Goal: Information Seeking & Learning: Learn about a topic

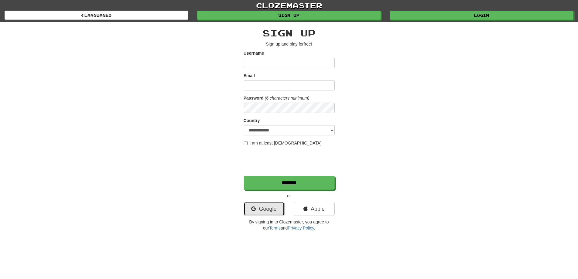
click at [269, 208] on link "Google" at bounding box center [264, 209] width 41 height 14
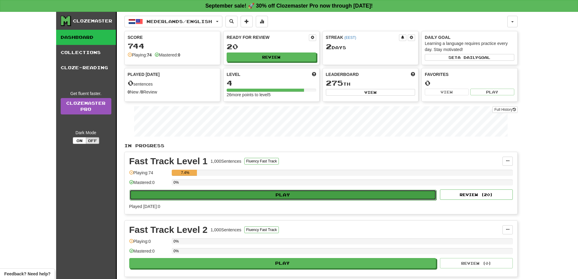
click at [271, 193] on button "Play" at bounding box center [283, 195] width 307 height 10
select select "**"
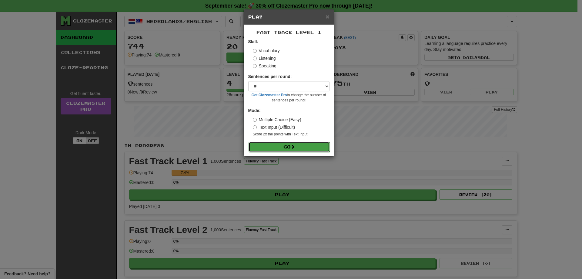
click at [289, 148] on button "Go" at bounding box center [289, 147] width 81 height 10
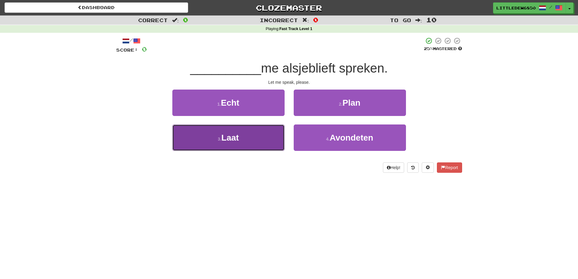
click at [260, 142] on button "3 . Laat" at bounding box center [228, 137] width 112 height 26
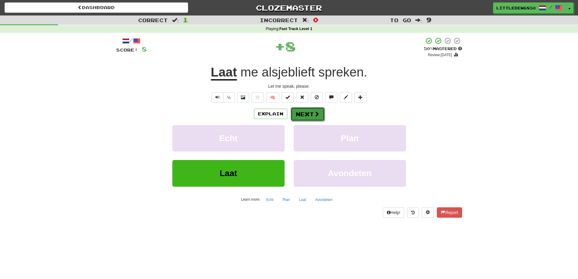
click at [303, 117] on button "Next" at bounding box center [308, 114] width 34 height 14
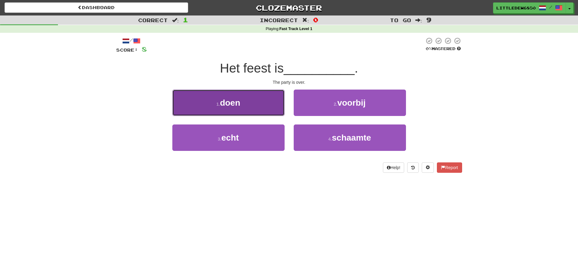
click at [274, 112] on button "1 . doen" at bounding box center [228, 102] width 112 height 26
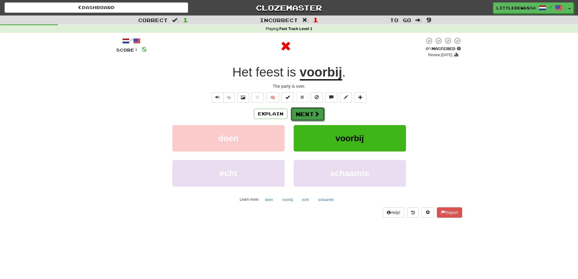
click at [304, 119] on button "Next" at bounding box center [308, 114] width 34 height 14
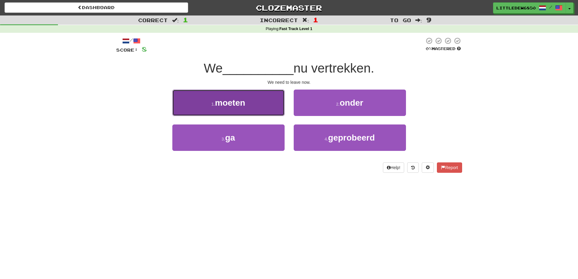
click at [256, 101] on button "1 . moeten" at bounding box center [228, 102] width 112 height 26
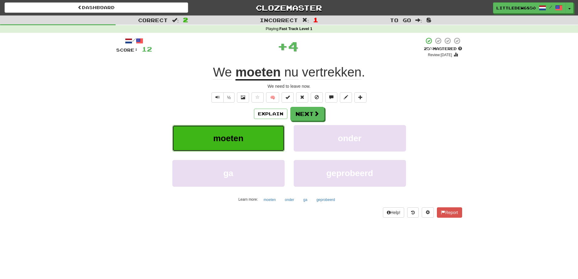
click at [246, 131] on button "moeten" at bounding box center [228, 138] width 112 height 26
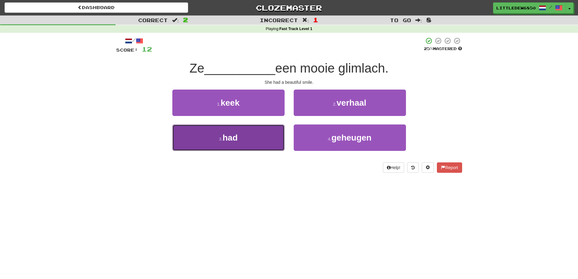
click at [250, 138] on button "3 . had" at bounding box center [228, 137] width 112 height 26
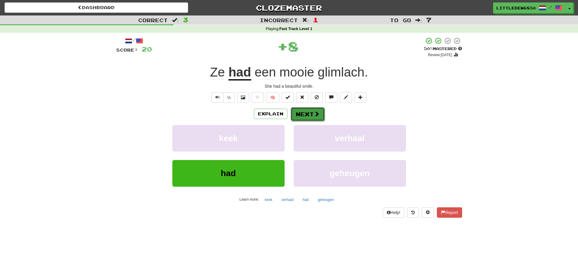
click at [300, 118] on button "Next" at bounding box center [308, 114] width 34 height 14
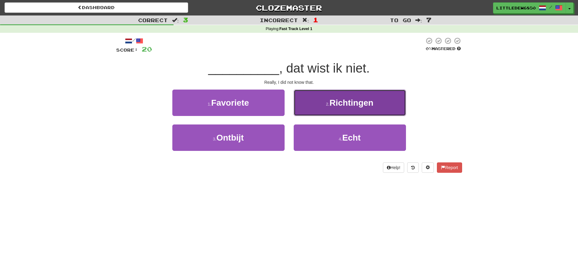
click at [325, 111] on button "2 . [GEOGRAPHIC_DATA]" at bounding box center [350, 102] width 112 height 26
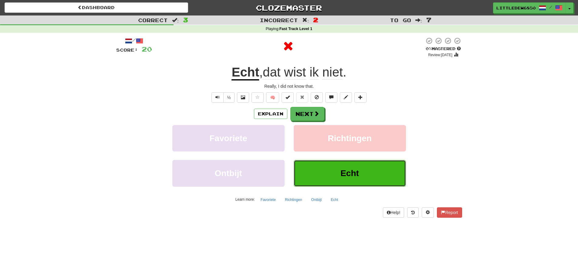
click at [322, 171] on button "Echt" at bounding box center [350, 173] width 112 height 26
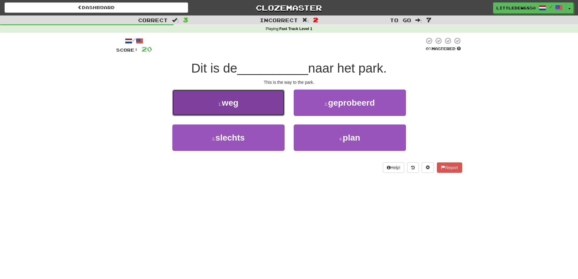
click at [262, 96] on button "1 . weg" at bounding box center [228, 102] width 112 height 26
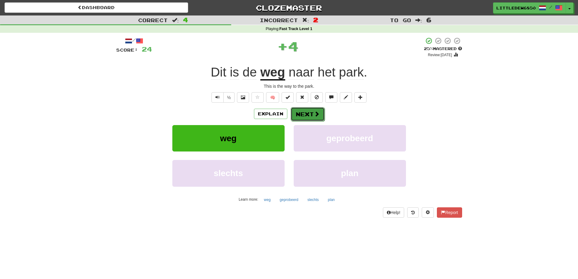
click at [298, 115] on button "Next" at bounding box center [308, 114] width 34 height 14
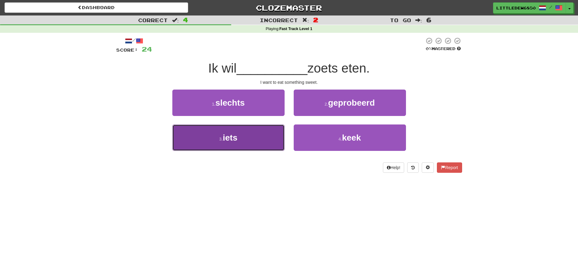
click at [253, 133] on button "3 . iets" at bounding box center [228, 137] width 112 height 26
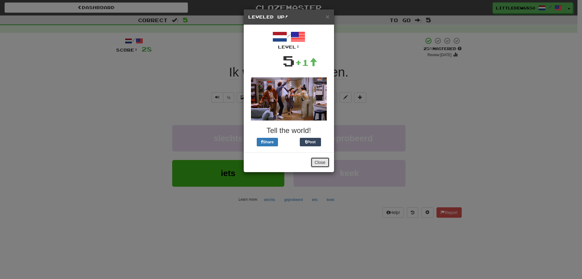
click at [321, 159] on button "Close" at bounding box center [320, 162] width 19 height 10
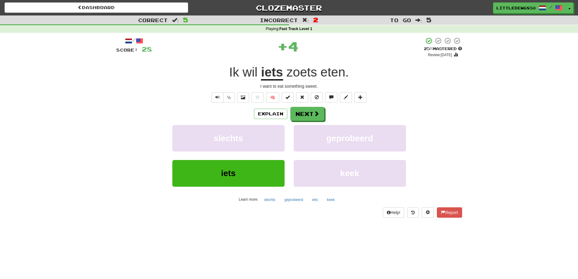
click at [318, 122] on div "Explain Next slechts geprobeerd iets keek Learn more: slechts geprobeerd iets k…" at bounding box center [289, 155] width 346 height 97
click at [316, 116] on span at bounding box center [316, 113] width 5 height 5
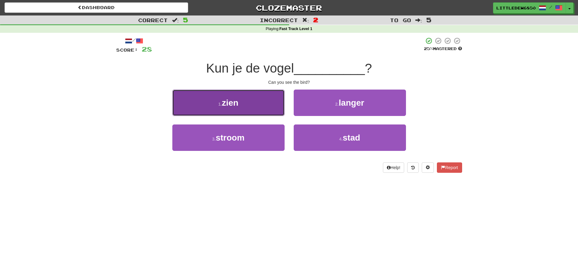
click at [262, 102] on button "1 . zien" at bounding box center [228, 102] width 112 height 26
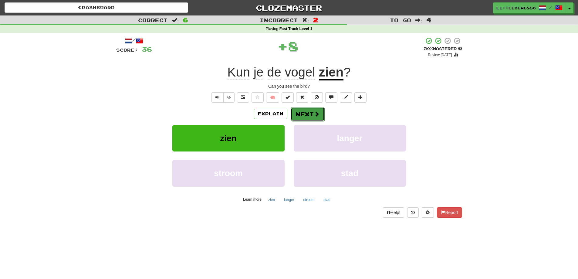
click at [308, 113] on button "Next" at bounding box center [308, 114] width 34 height 14
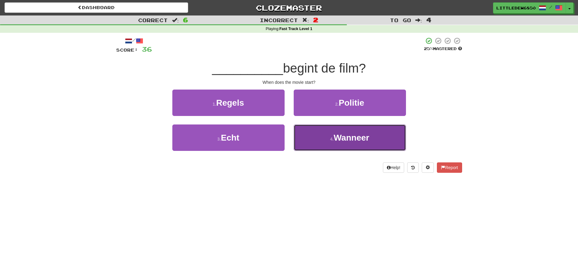
click at [320, 140] on button "4 . Wanneer" at bounding box center [350, 137] width 112 height 26
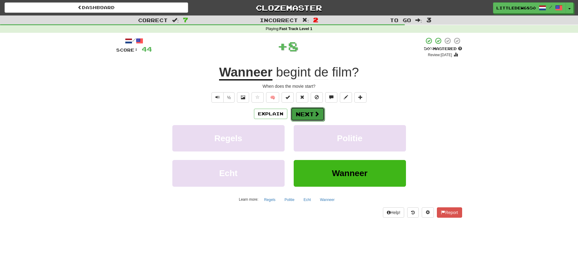
click at [300, 111] on button "Next" at bounding box center [308, 114] width 34 height 14
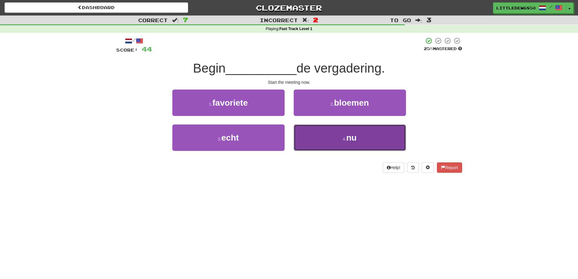
click at [336, 135] on button "4 . nu" at bounding box center [350, 137] width 112 height 26
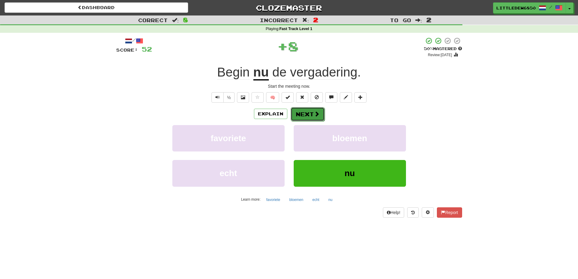
click at [299, 111] on button "Next" at bounding box center [308, 114] width 34 height 14
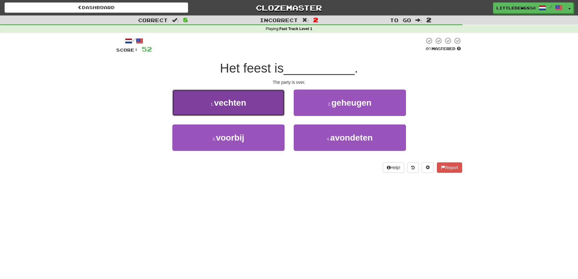
click at [248, 102] on button "1 . vechten" at bounding box center [228, 102] width 112 height 26
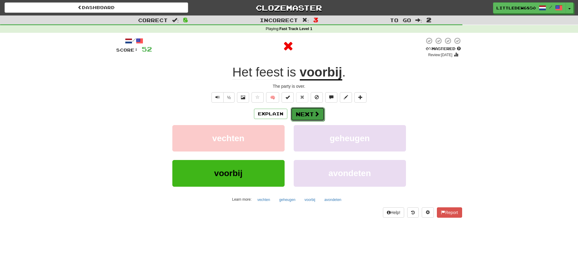
click at [310, 110] on button "Next" at bounding box center [308, 114] width 34 height 14
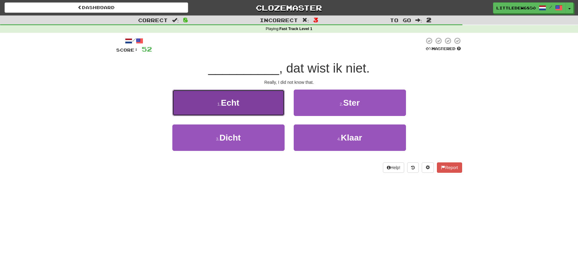
click at [271, 110] on button "1 . Echt" at bounding box center [228, 102] width 112 height 26
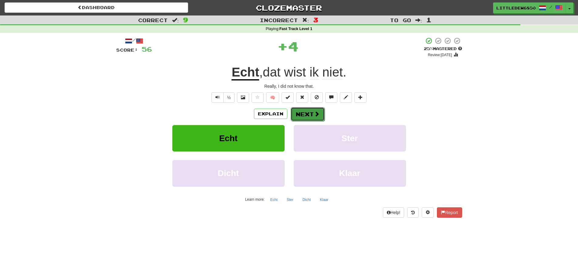
click at [309, 113] on button "Next" at bounding box center [308, 114] width 34 height 14
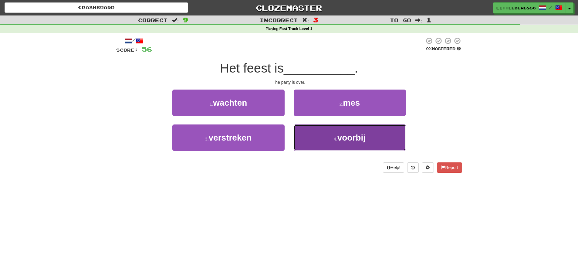
click at [318, 136] on button "4 . voorbij" at bounding box center [350, 137] width 112 height 26
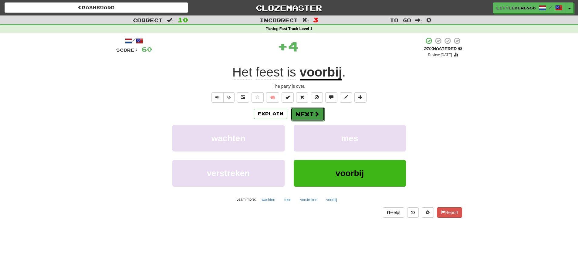
click at [308, 116] on button "Next" at bounding box center [308, 114] width 34 height 14
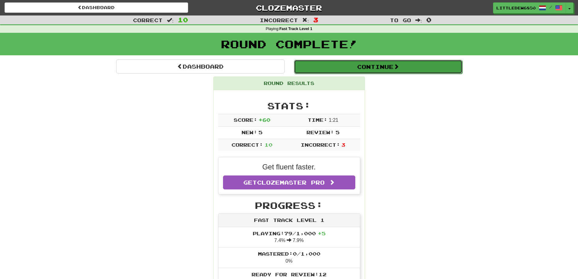
click at [364, 72] on button "Continue" at bounding box center [378, 67] width 168 height 14
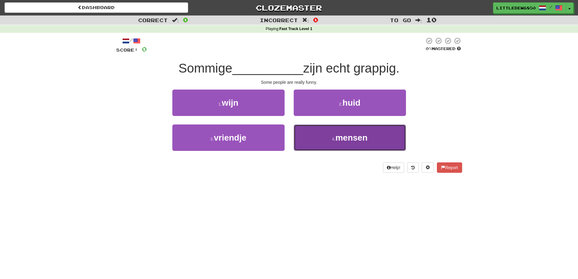
click at [339, 143] on button "4 . mensen" at bounding box center [350, 137] width 112 height 26
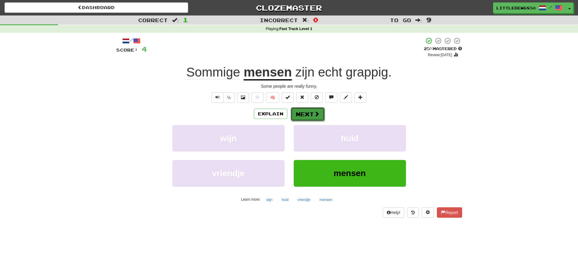
click at [308, 116] on button "Next" at bounding box center [308, 114] width 34 height 14
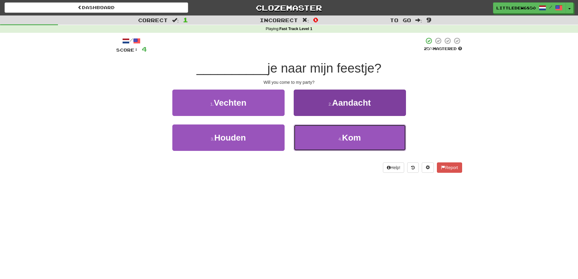
click at [358, 149] on button "4 . Kom" at bounding box center [350, 137] width 112 height 26
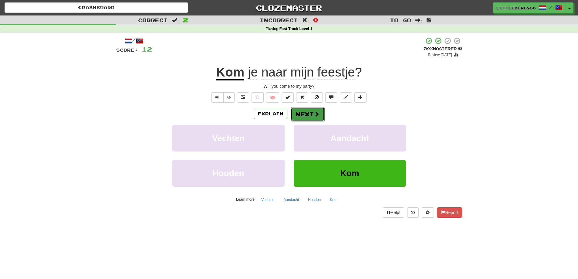
click at [304, 116] on button "Next" at bounding box center [308, 114] width 34 height 14
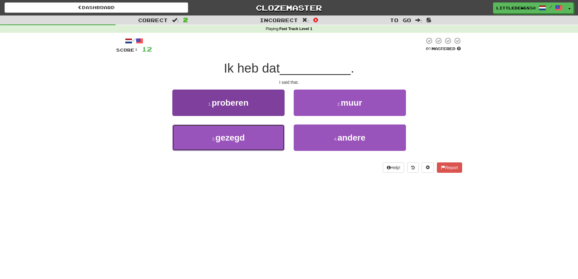
click at [261, 136] on button "3 . gezegd" at bounding box center [228, 137] width 112 height 26
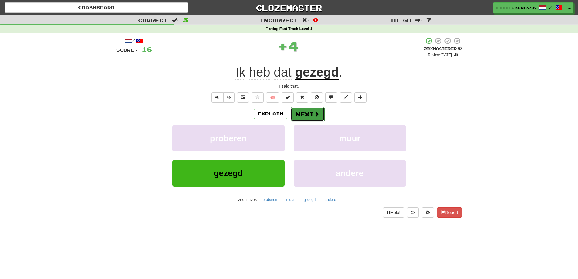
click at [312, 111] on button "Next" at bounding box center [308, 114] width 34 height 14
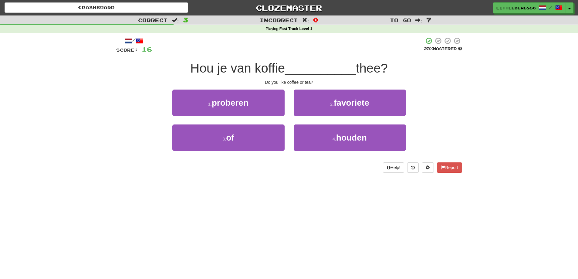
click at [254, 120] on div "1 . proberen" at bounding box center [228, 106] width 121 height 35
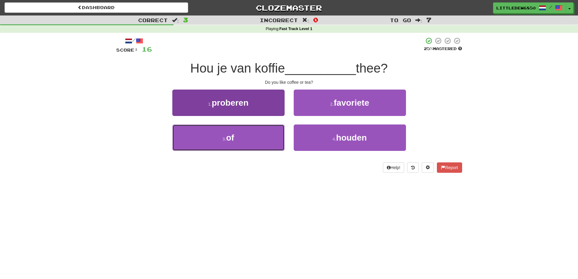
click at [256, 130] on button "3 . of" at bounding box center [228, 137] width 112 height 26
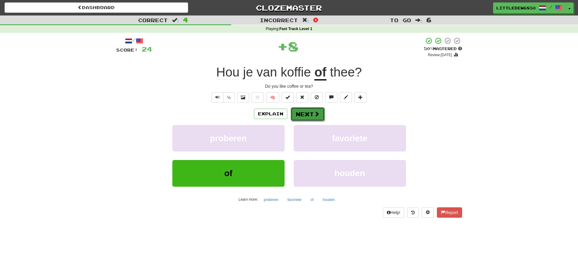
click at [310, 115] on button "Next" at bounding box center [308, 114] width 34 height 14
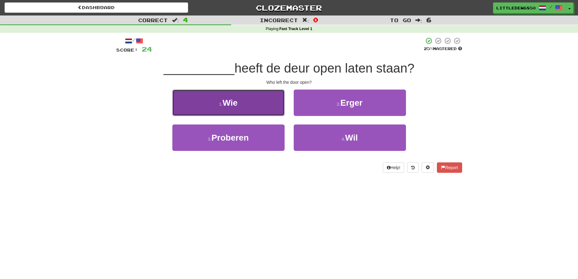
click at [265, 103] on button "1 . Wie" at bounding box center [228, 102] width 112 height 26
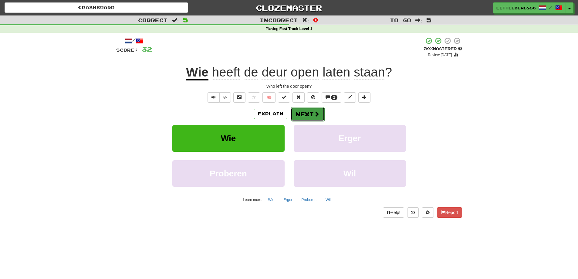
click at [315, 113] on span at bounding box center [316, 113] width 5 height 5
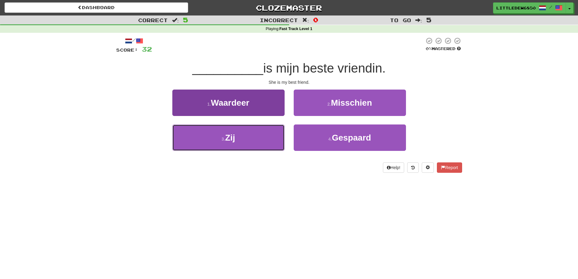
click at [269, 135] on button "3 . Zij" at bounding box center [228, 137] width 112 height 26
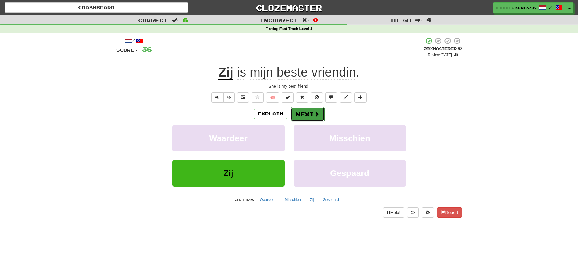
click at [308, 118] on button "Next" at bounding box center [308, 114] width 34 height 14
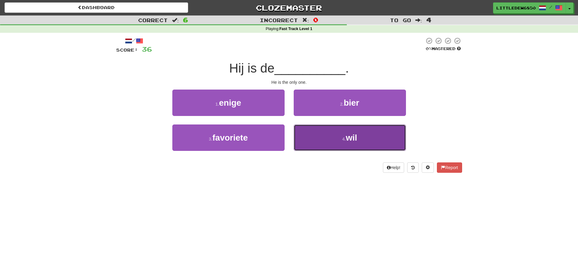
click at [323, 135] on button "4 . wil" at bounding box center [350, 137] width 112 height 26
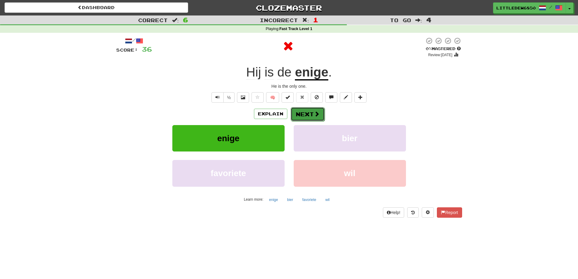
click at [302, 116] on button "Next" at bounding box center [308, 114] width 34 height 14
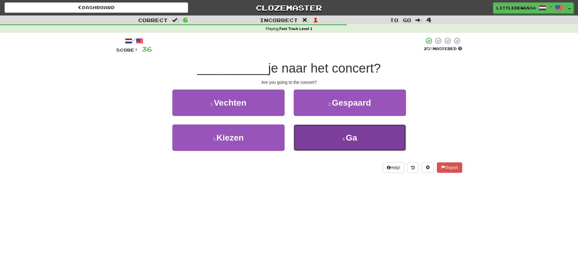
click at [313, 126] on button "4 . Ga" at bounding box center [350, 137] width 112 height 26
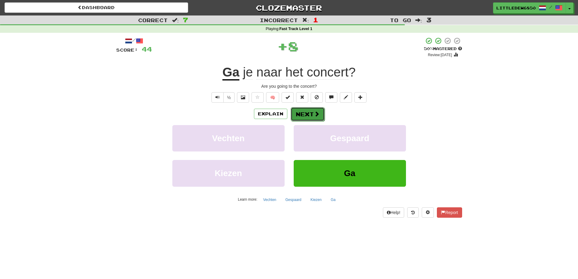
click at [302, 111] on button "Next" at bounding box center [308, 114] width 34 height 14
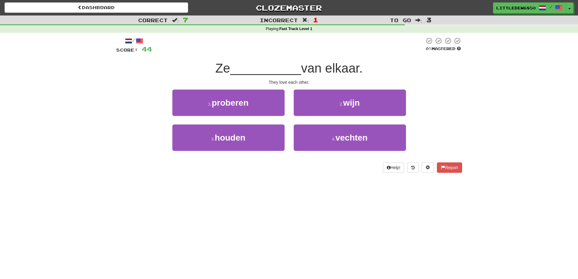
click at [227, 158] on div "3 . houden" at bounding box center [228, 141] width 121 height 35
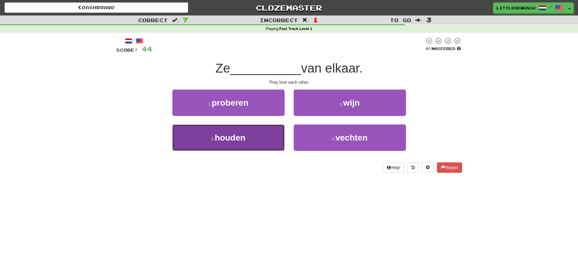
click at [228, 140] on span "houden" at bounding box center [230, 137] width 31 height 9
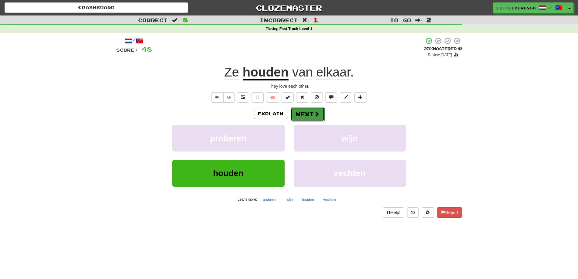
click at [302, 114] on button "Next" at bounding box center [308, 114] width 34 height 14
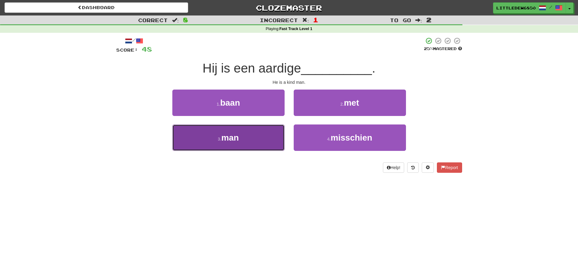
click at [265, 137] on button "3 . man" at bounding box center [228, 137] width 112 height 26
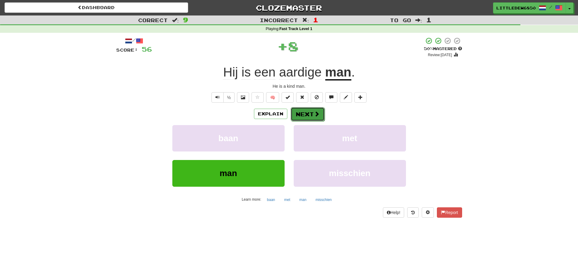
click at [299, 116] on button "Next" at bounding box center [308, 114] width 34 height 14
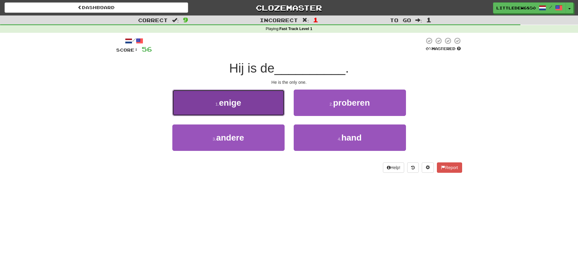
click at [258, 106] on button "1 . enige" at bounding box center [228, 102] width 112 height 26
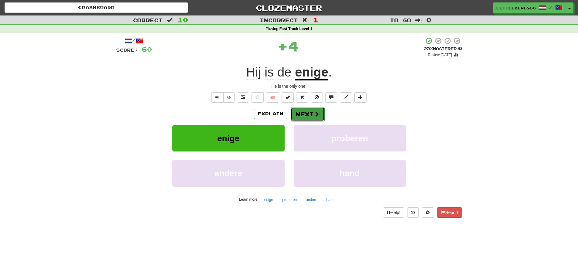
click at [301, 115] on button "Next" at bounding box center [308, 114] width 34 height 14
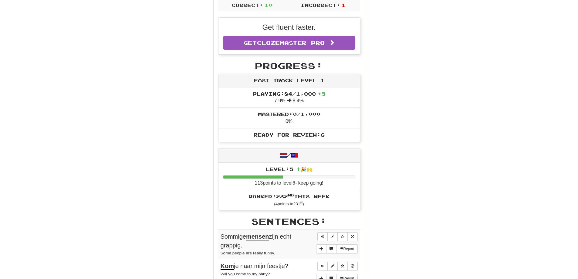
scroll to position [91, 0]
